Goal: Navigation & Orientation: Find specific page/section

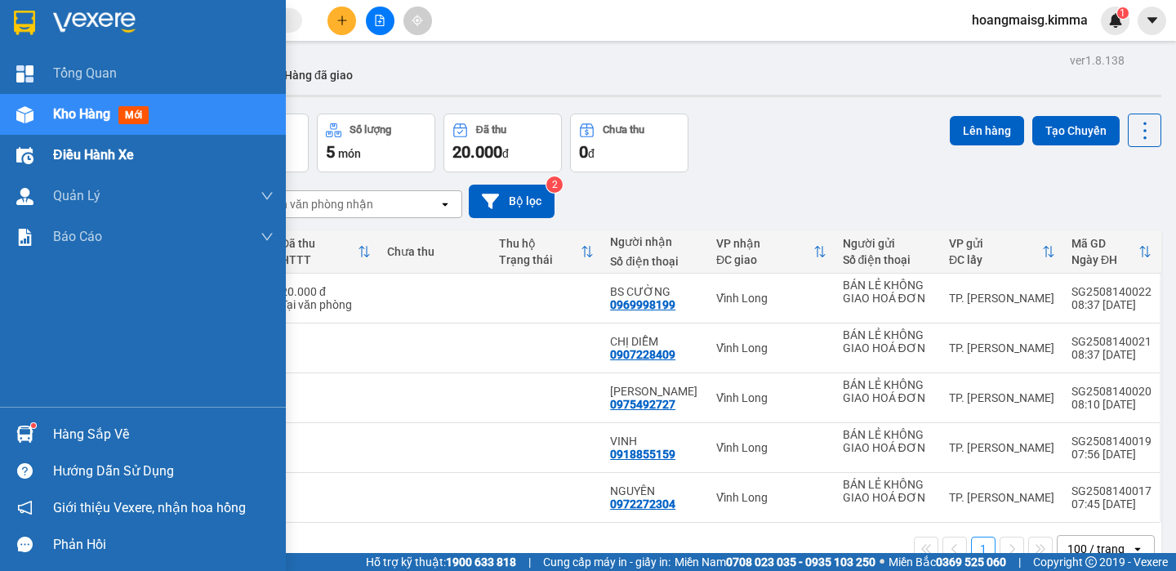
click at [105, 152] on span "Điều hành xe" at bounding box center [93, 155] width 81 height 20
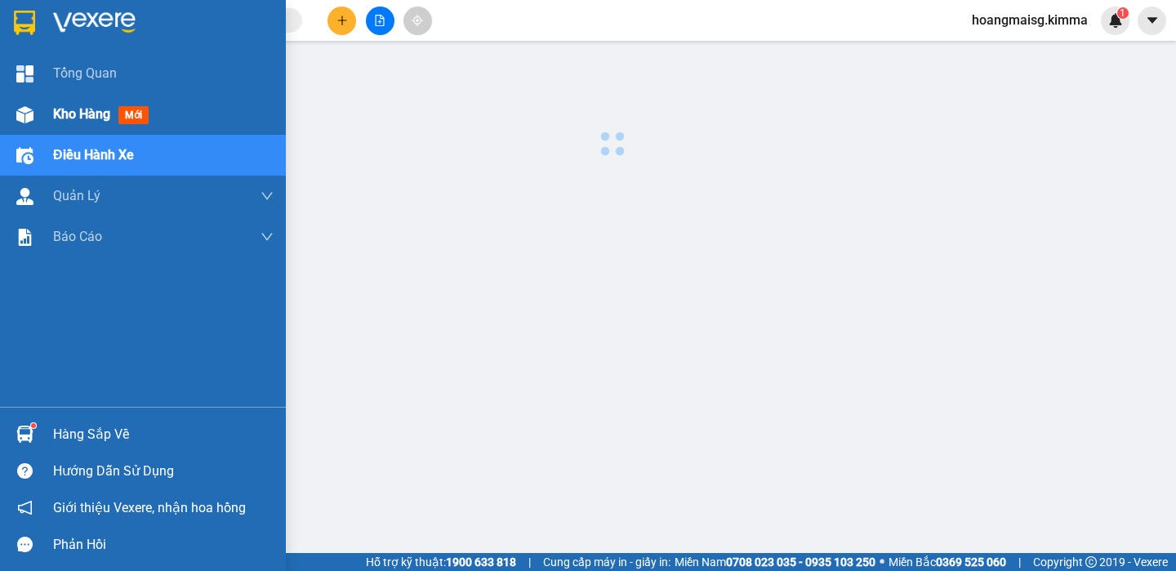
click at [90, 116] on span "Kho hàng" at bounding box center [81, 114] width 57 height 16
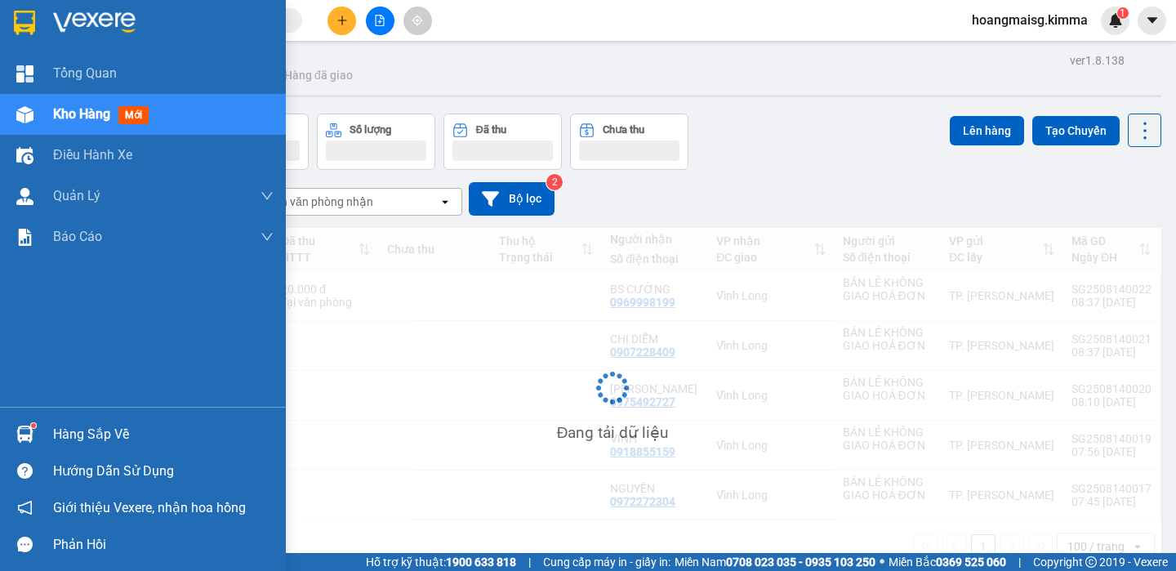
click at [90, 116] on span "Kho hàng" at bounding box center [81, 114] width 57 height 16
click at [91, 109] on span "Kho hàng" at bounding box center [81, 114] width 57 height 16
click at [91, 112] on span "Kho hàng" at bounding box center [81, 114] width 57 height 16
click at [91, 114] on span "Kho hàng" at bounding box center [81, 114] width 57 height 16
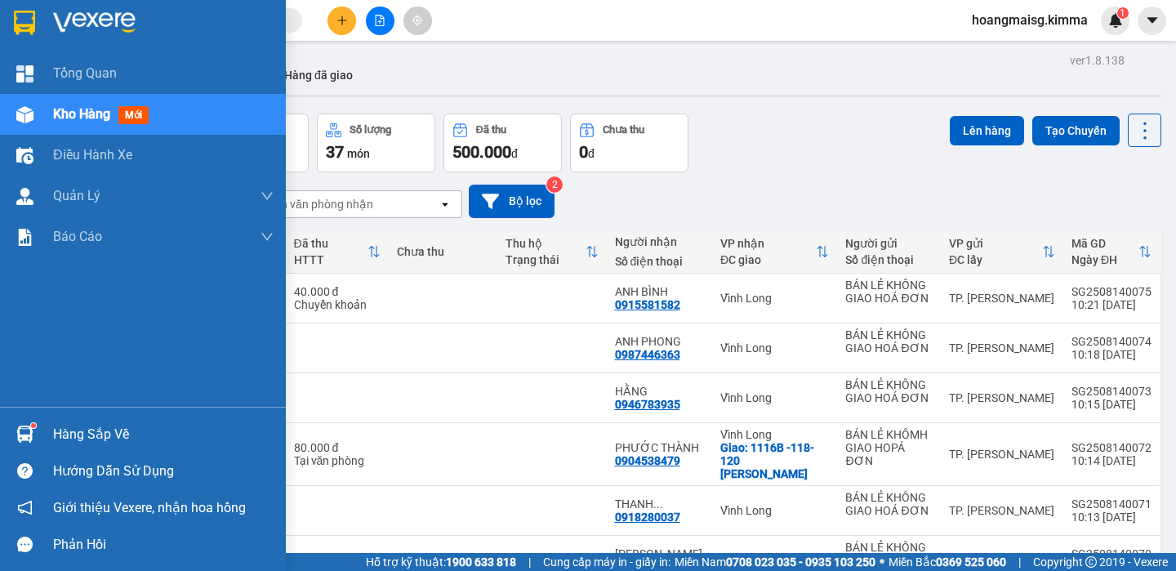
click at [91, 114] on span "Kho hàng" at bounding box center [81, 114] width 57 height 16
